Goal: Task Accomplishment & Management: Use online tool/utility

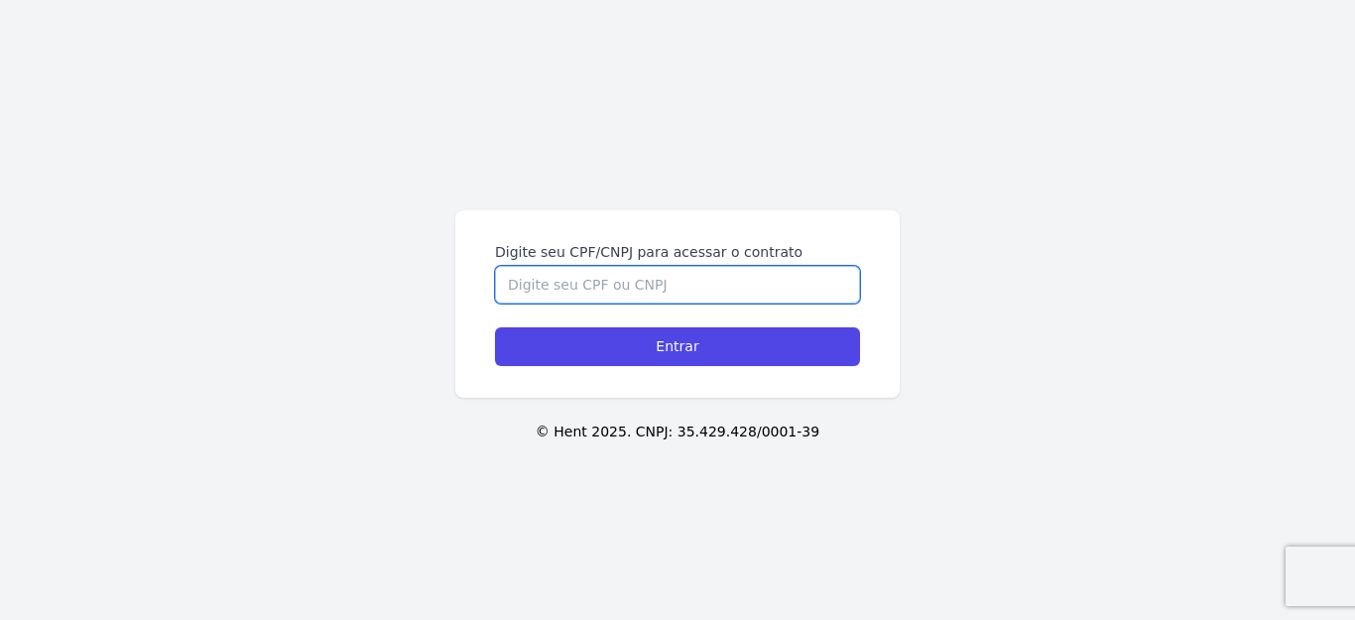
click at [651, 289] on input "Digite seu CPF/CNPJ para acessar o contrato" at bounding box center [677, 285] width 365 height 38
type input "44354930803"
click at [495, 327] on input "Entrar" at bounding box center [677, 346] width 365 height 39
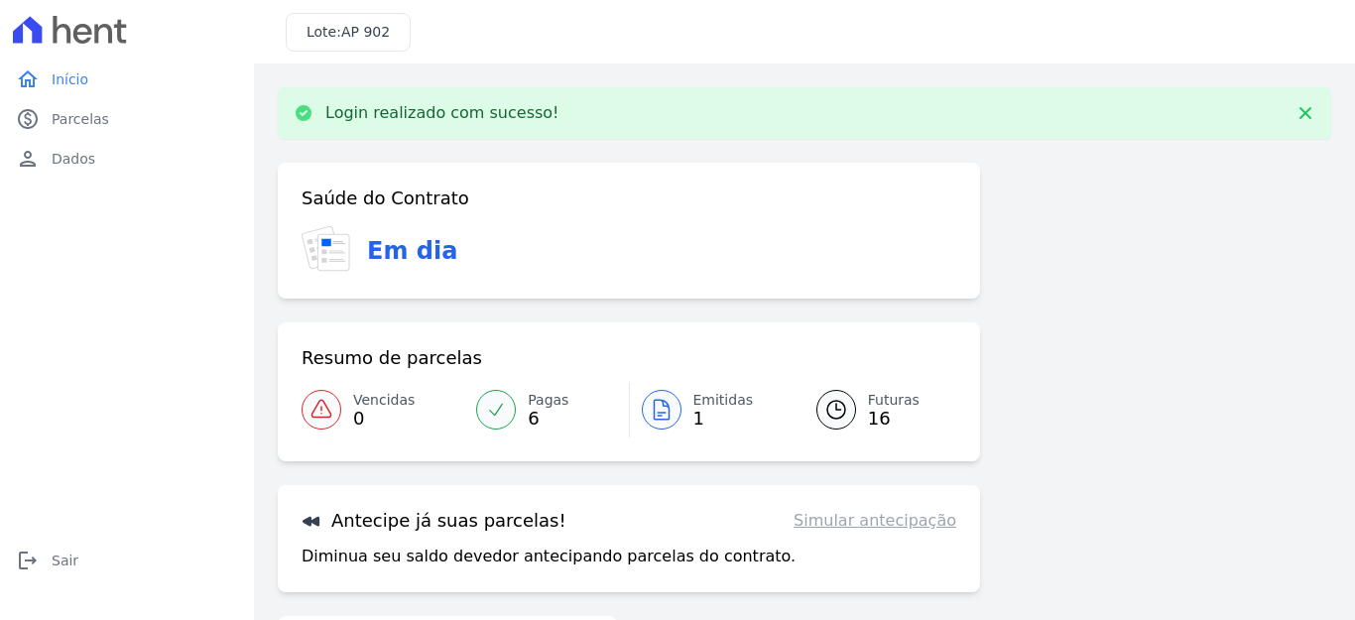
click at [917, 394] on link "Futuras 16" at bounding box center [874, 410] width 164 height 56
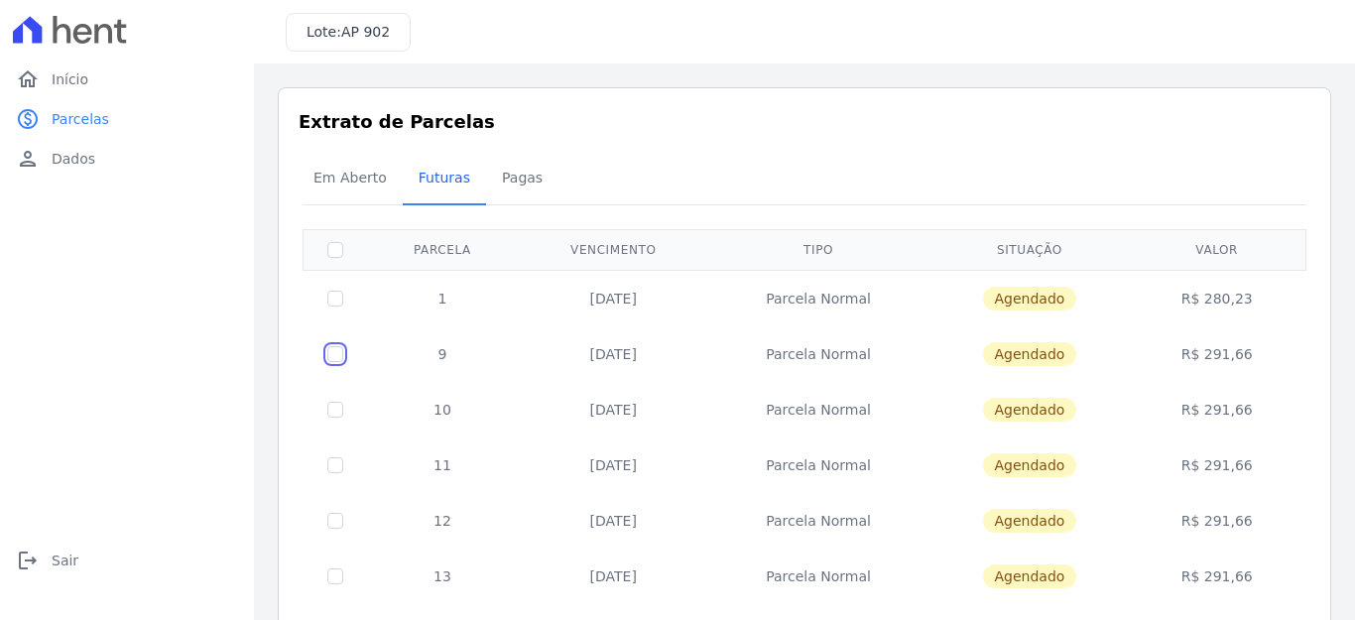
click at [337, 358] on input "checkbox" at bounding box center [335, 354] width 16 height 16
checkbox input "true"
click at [324, 348] on td at bounding box center [335, 354] width 64 height 56
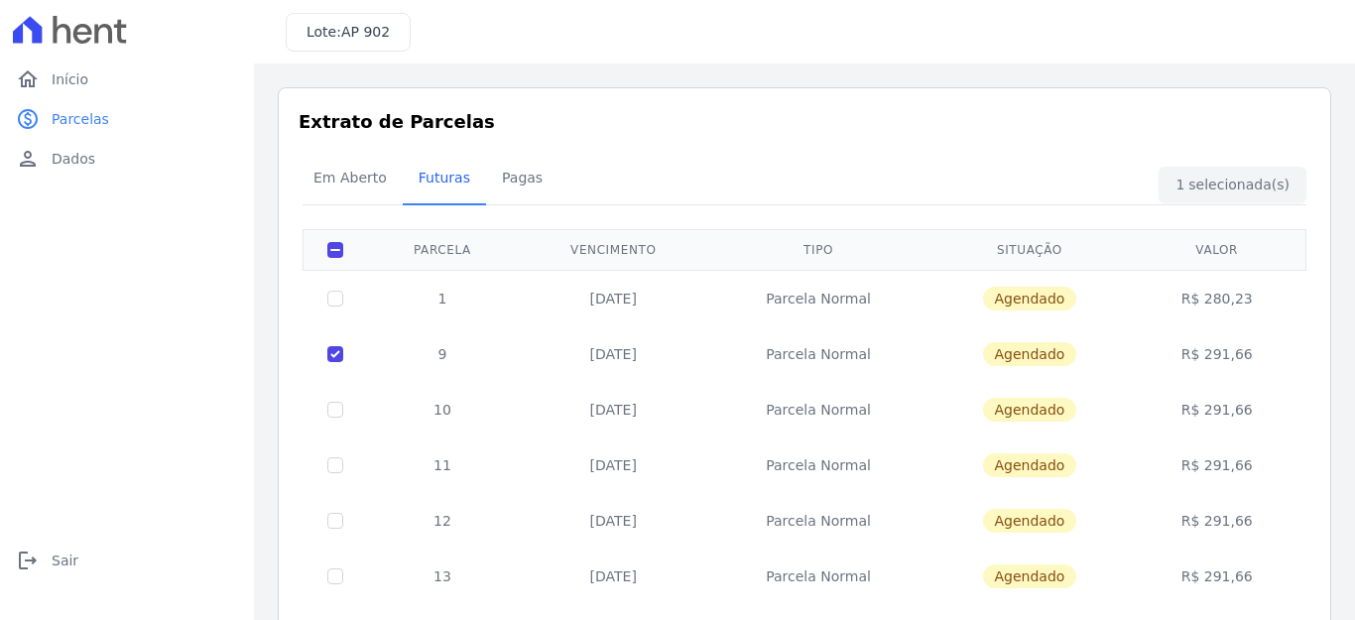
click at [324, 354] on td at bounding box center [335, 354] width 64 height 56
click at [335, 357] on input "checkbox" at bounding box center [335, 354] width 16 height 16
checkbox input "false"
click at [338, 309] on td at bounding box center [335, 298] width 64 height 57
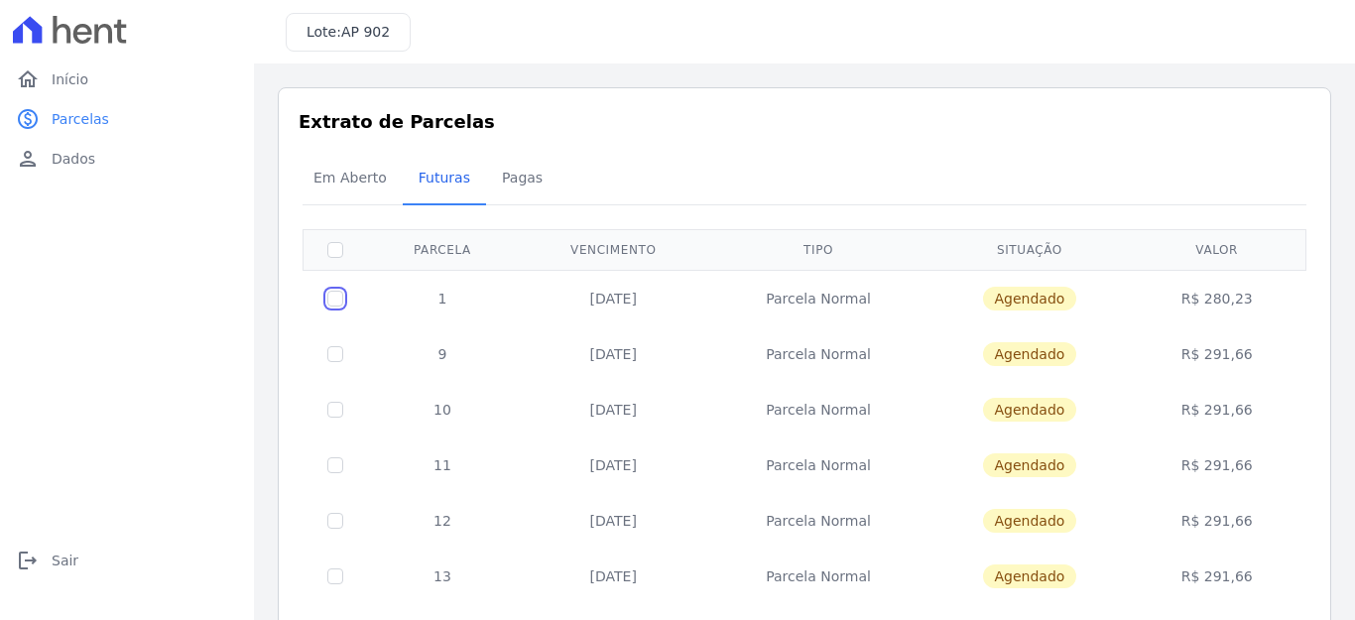
click at [336, 302] on input "checkbox" at bounding box center [335, 299] width 16 height 16
checkbox input "true"
click at [336, 302] on input "checkbox" at bounding box center [335, 299] width 16 height 16
checkbox input "false"
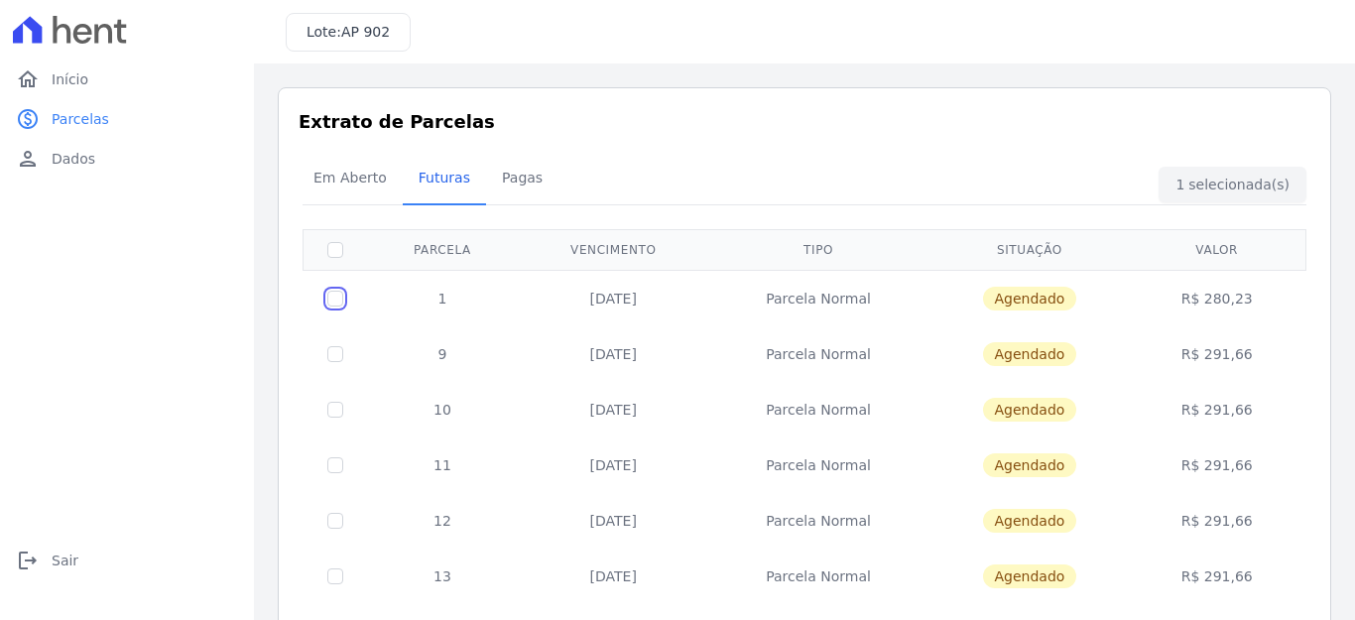
checkbox input "false"
click at [349, 169] on span "Em Aberto" at bounding box center [349, 178] width 97 height 40
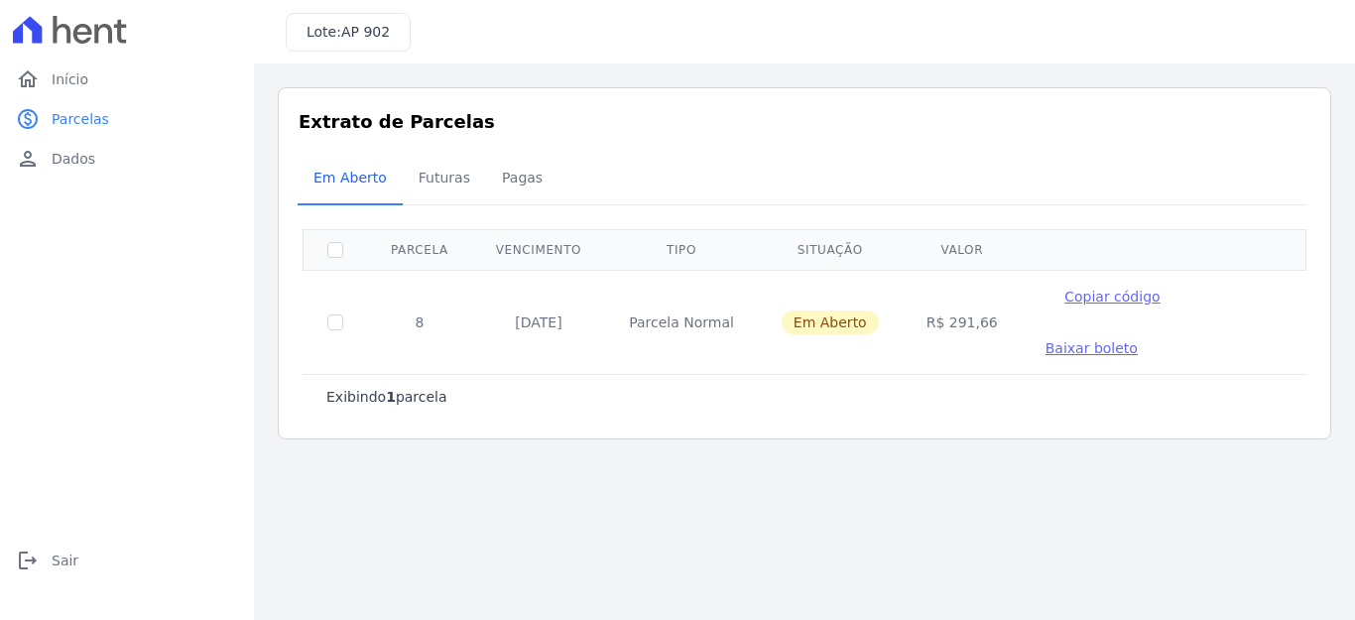
click at [1227, 187] on div "Em Aberto Futuras [GEOGRAPHIC_DATA]" at bounding box center [803, 179] width 1013 height 49
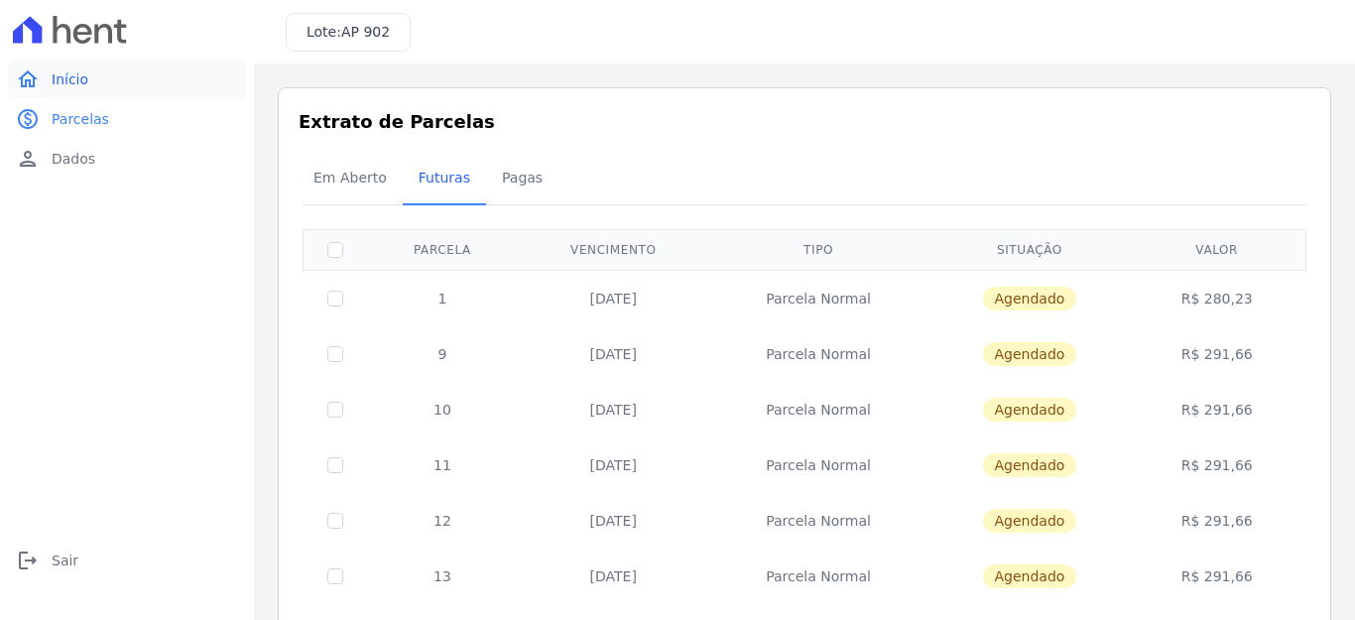
click at [95, 69] on link "home Início" at bounding box center [127, 79] width 238 height 40
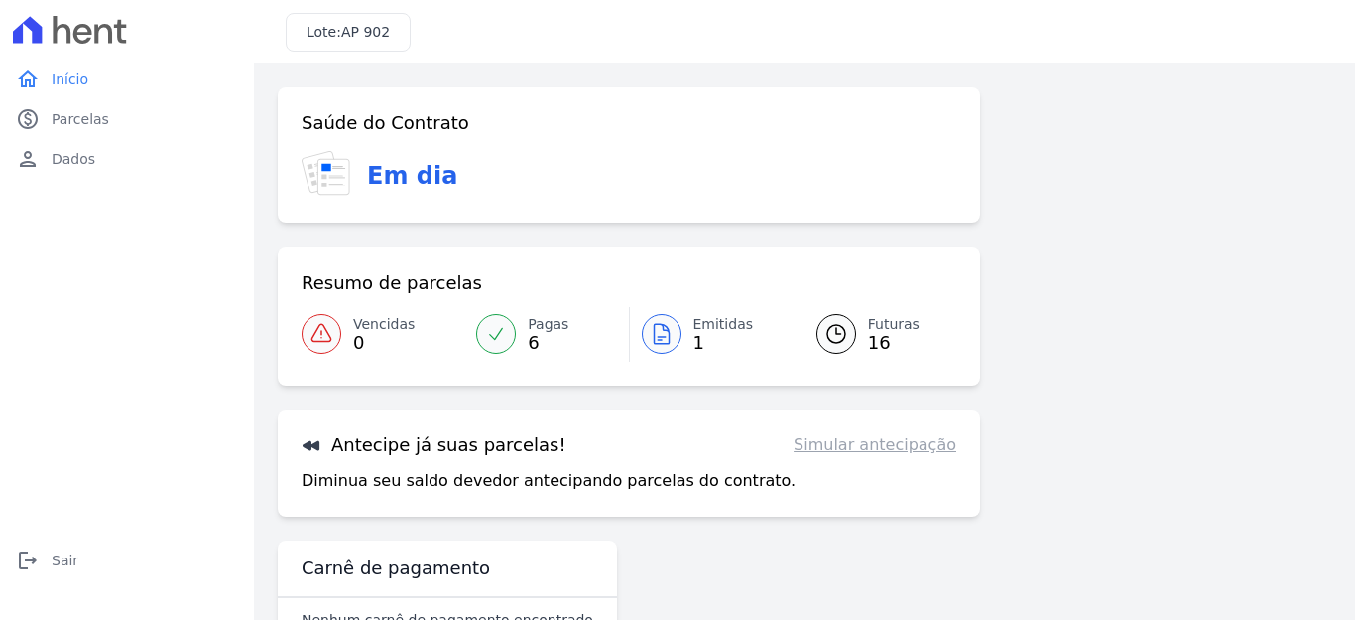
scroll to position [61, 0]
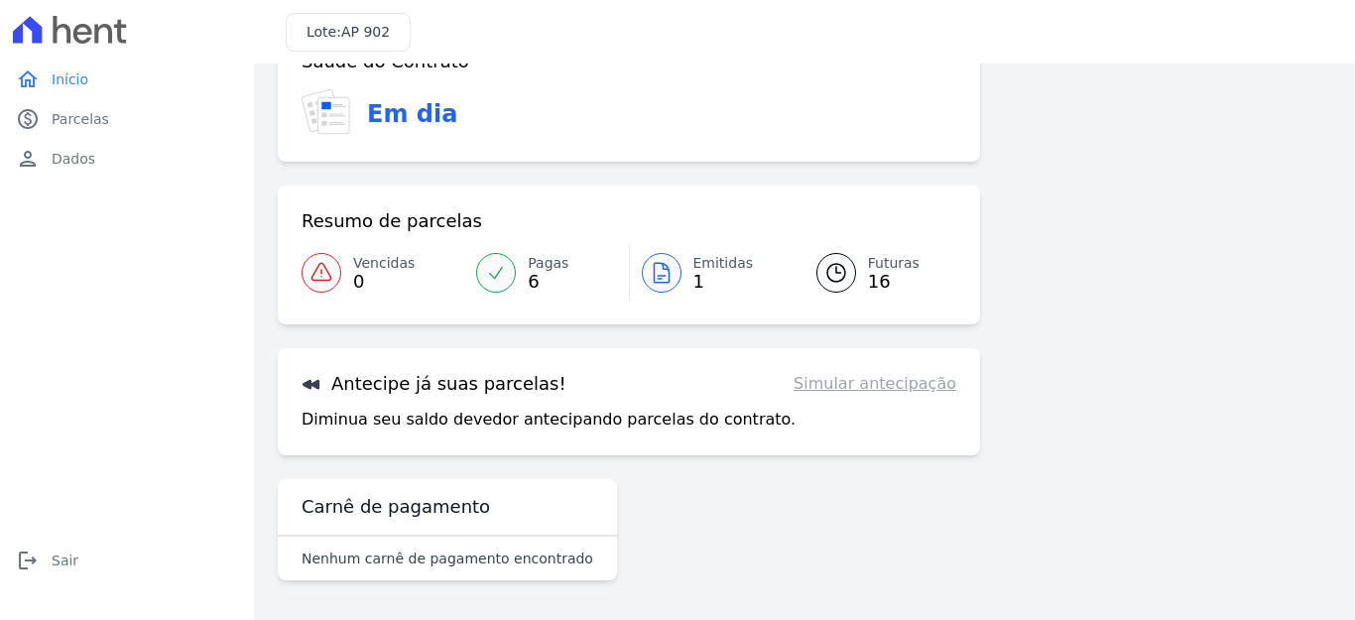
click at [899, 380] on link "Simular antecipação" at bounding box center [874, 384] width 163 height 24
click at [893, 398] on div "Antecipe já suas parcelas! Simular antecipação Diminua seu saldo devedor anteci…" at bounding box center [629, 401] width 702 height 107
click at [874, 390] on link "Simular antecipação" at bounding box center [874, 384] width 163 height 24
click at [274, 385] on div "Confirme os seus contatos Email [EMAIL_ADDRESS][DOMAIN_NAME] Phone Alterar Conf…" at bounding box center [804, 311] width 1101 height 618
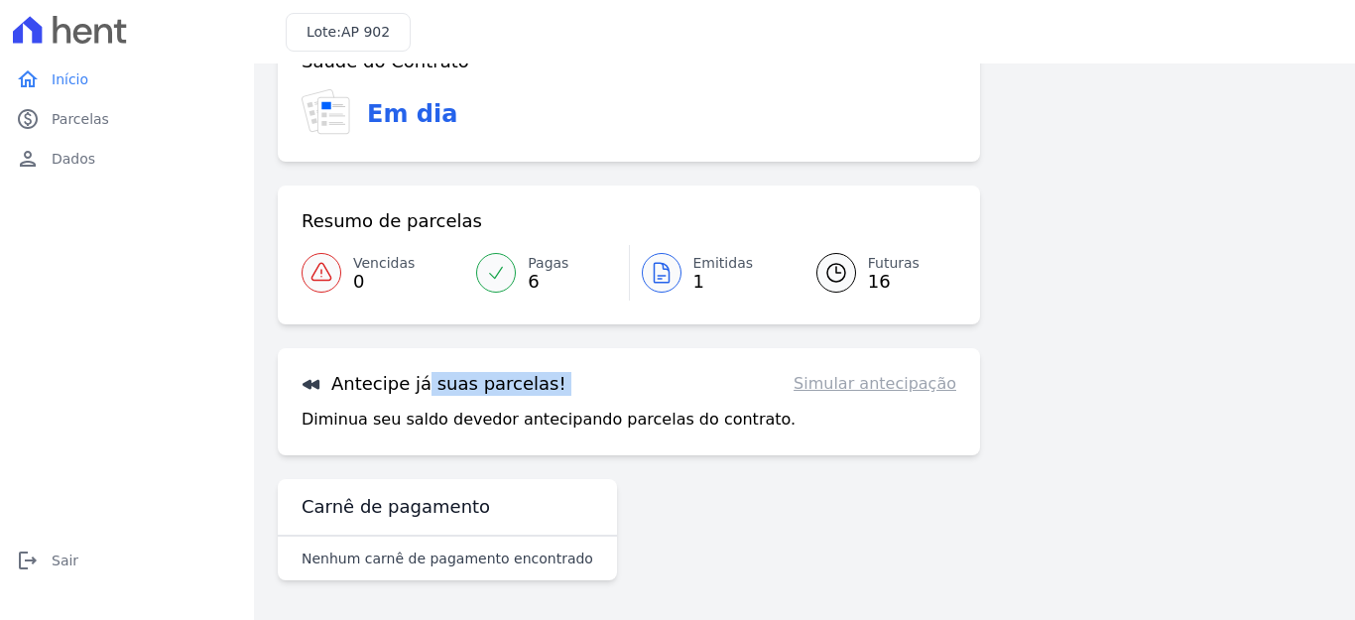
drag, startPoint x: 386, startPoint y: 386, endPoint x: 671, endPoint y: 379, distance: 285.7
click at [671, 379] on div "Antecipe já suas parcelas! Simular antecipação" at bounding box center [628, 384] width 654 height 24
click at [680, 417] on p "Diminua seu saldo devedor antecipando parcelas do contrato." at bounding box center [548, 420] width 494 height 24
